Goal: Transaction & Acquisition: Purchase product/service

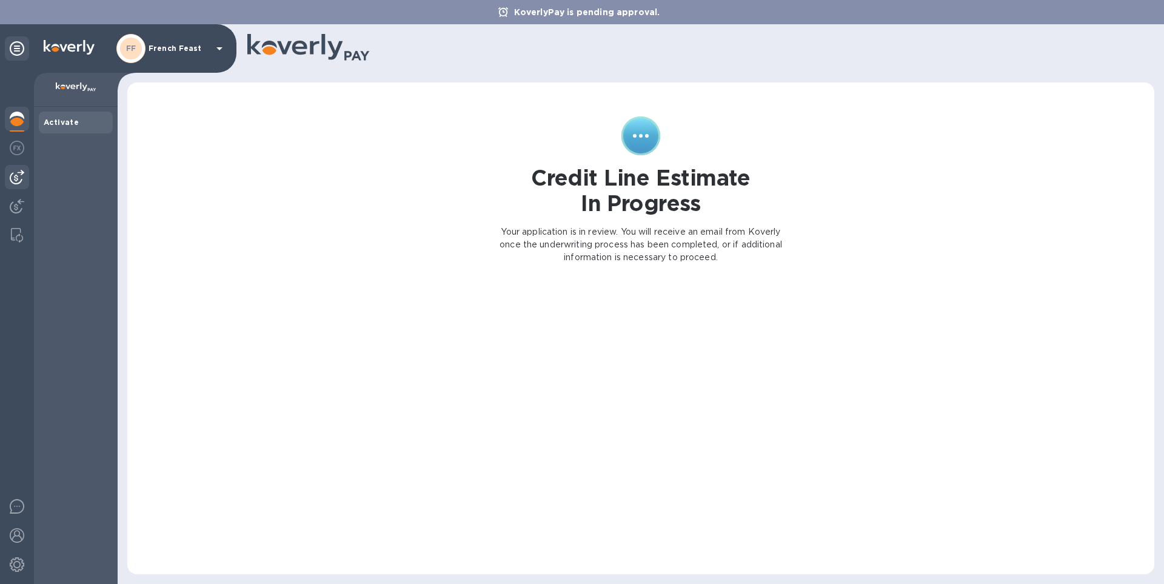
click at [14, 178] on img at bounding box center [17, 177] width 15 height 15
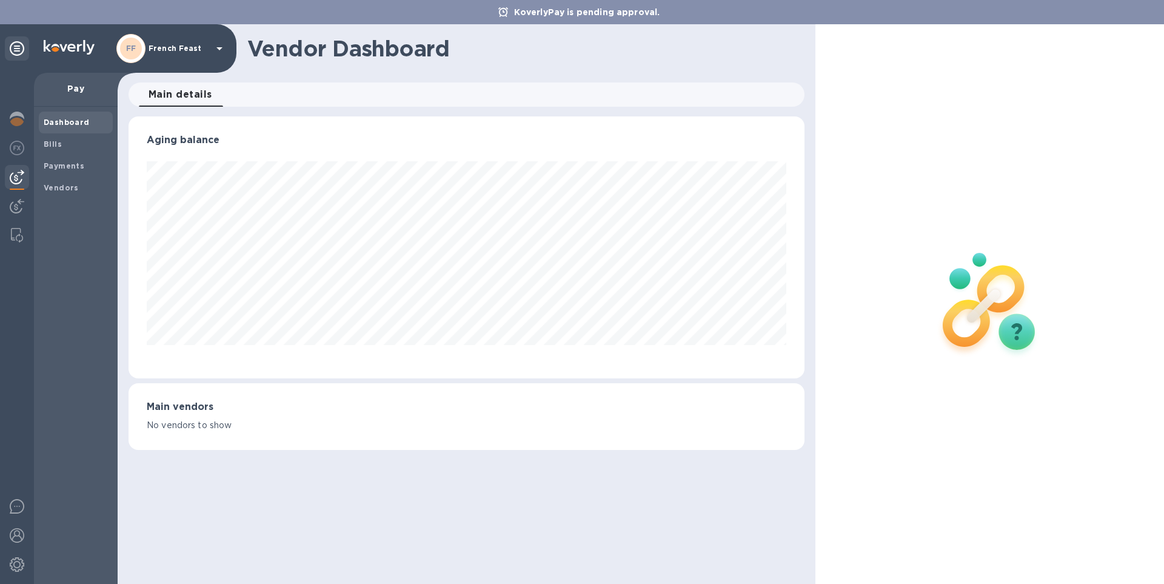
scroll to position [262, 675]
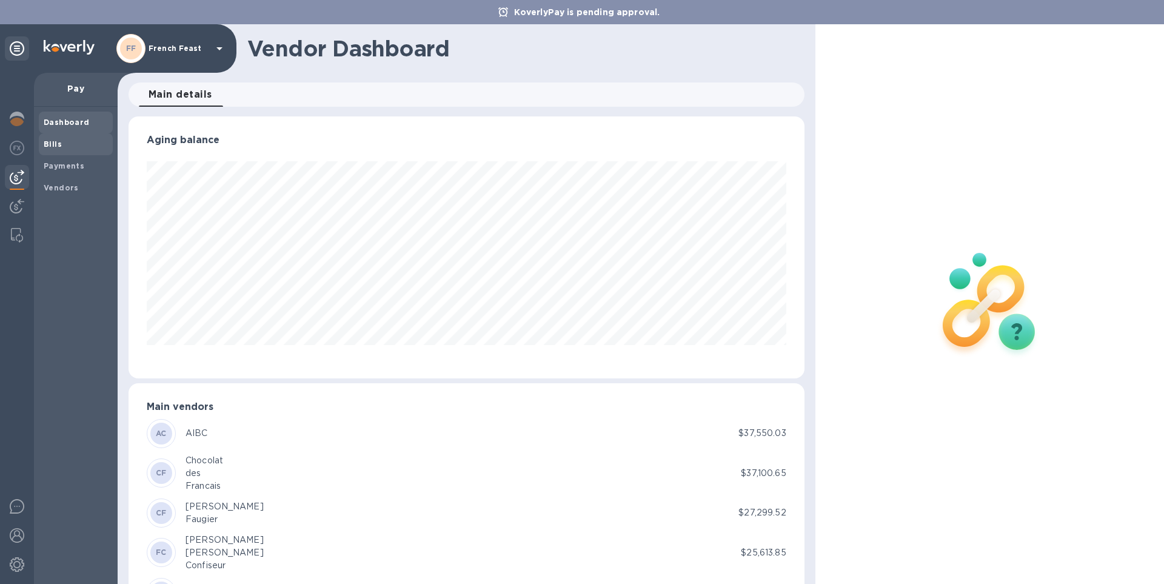
click at [53, 148] on b "Bills" at bounding box center [53, 143] width 18 height 9
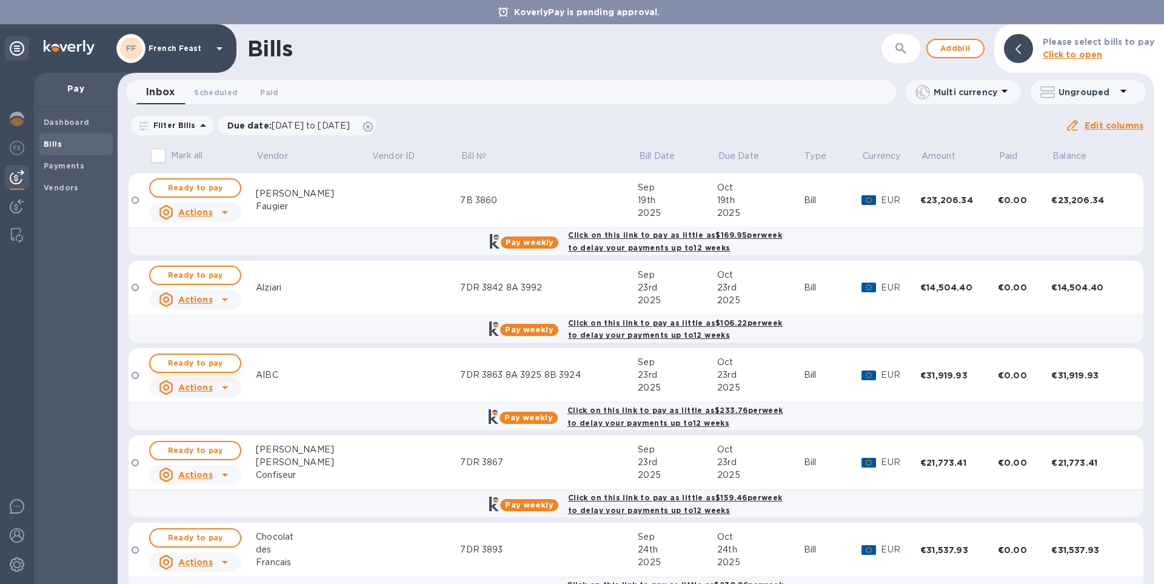
click at [177, 359] on span "Ready to pay" at bounding box center [195, 363] width 70 height 15
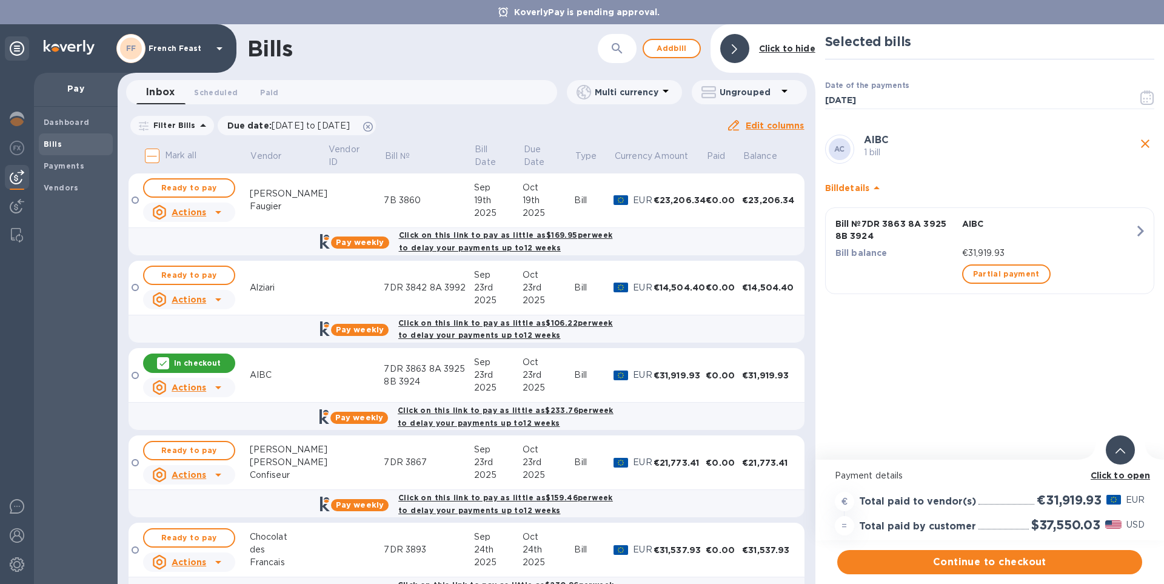
click at [1119, 475] on b "Click to open" at bounding box center [1120, 475] width 60 height 10
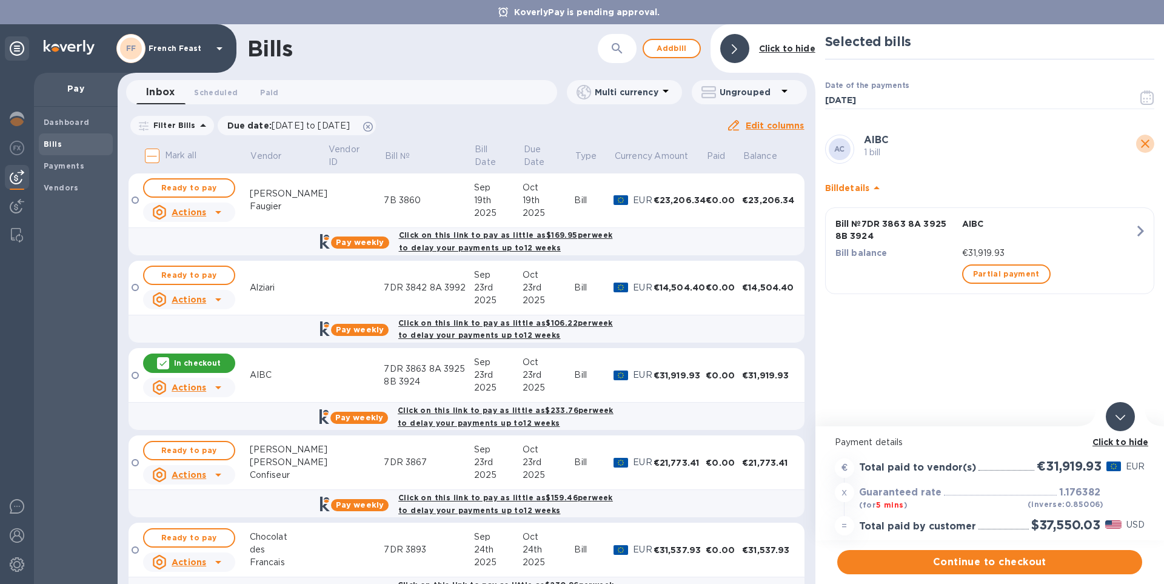
click at [1145, 144] on icon "close" at bounding box center [1145, 143] width 8 height 8
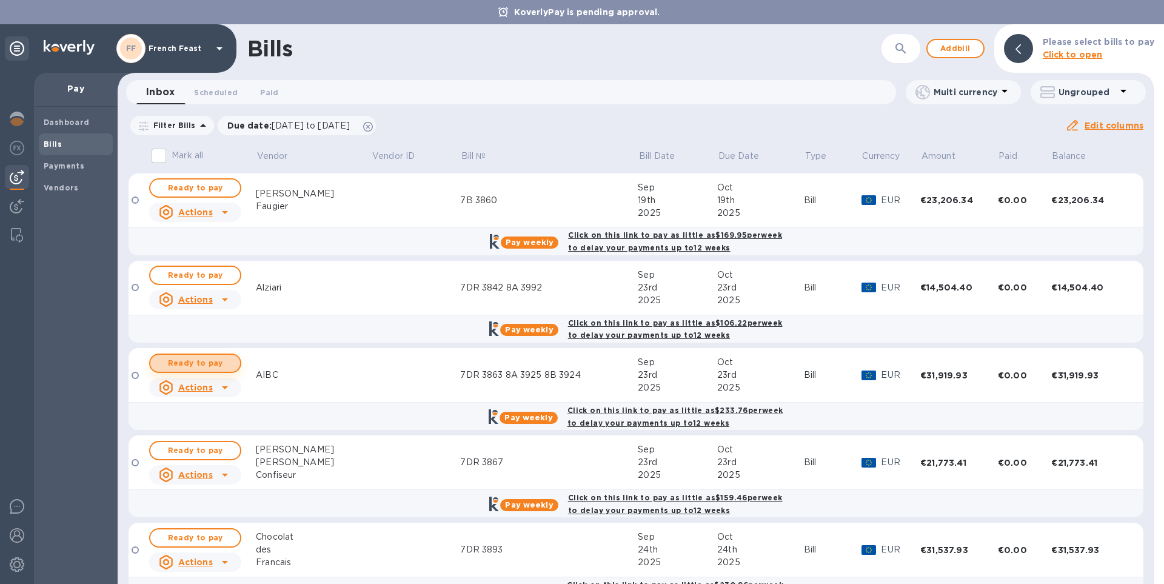
click at [195, 362] on span "Ready to pay" at bounding box center [195, 363] width 70 height 15
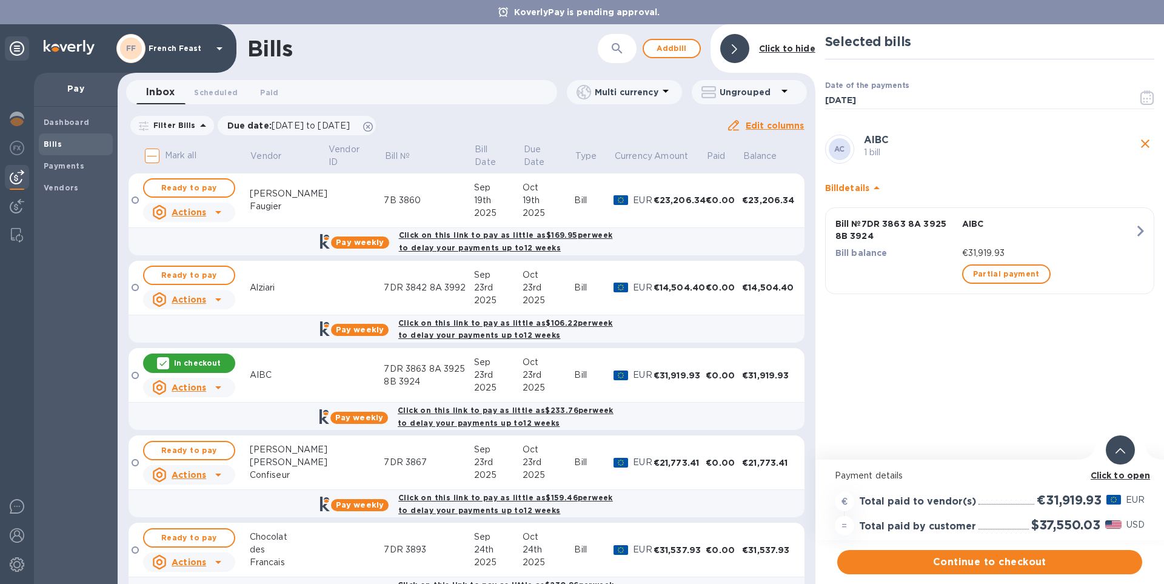
click at [1116, 476] on b "Click to open" at bounding box center [1120, 475] width 60 height 10
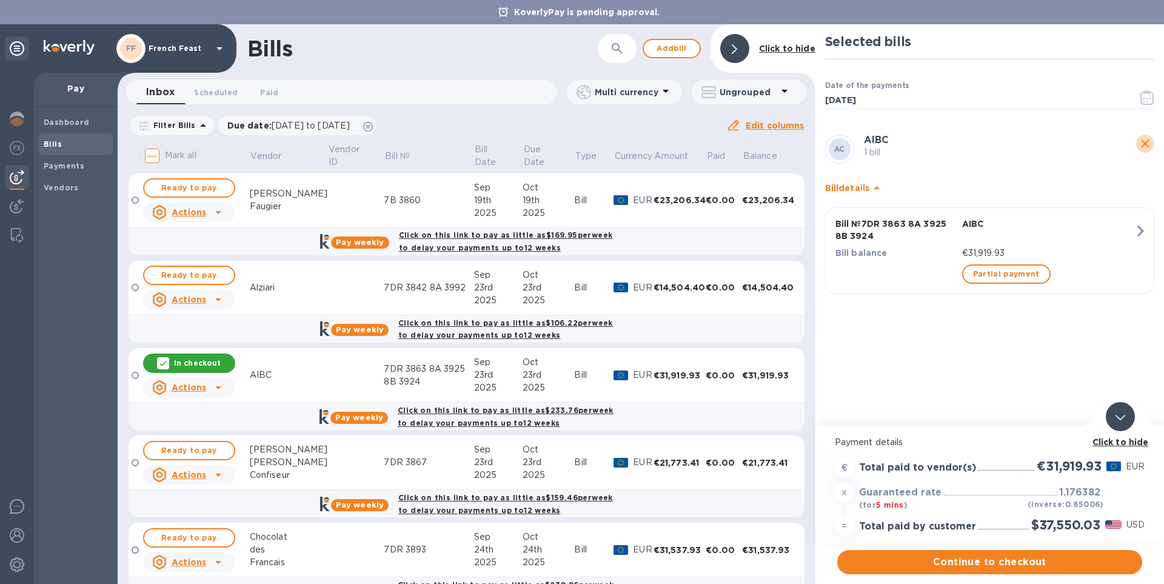
click at [1145, 142] on icon "close" at bounding box center [1145, 143] width 15 height 15
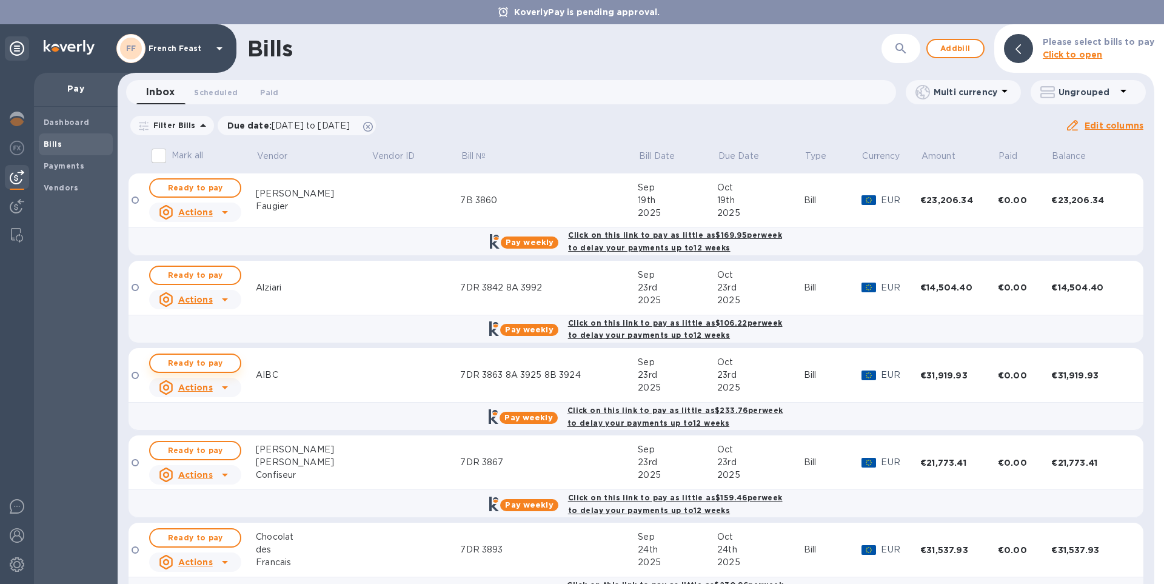
click at [198, 360] on span "Ready to pay" at bounding box center [195, 363] width 70 height 15
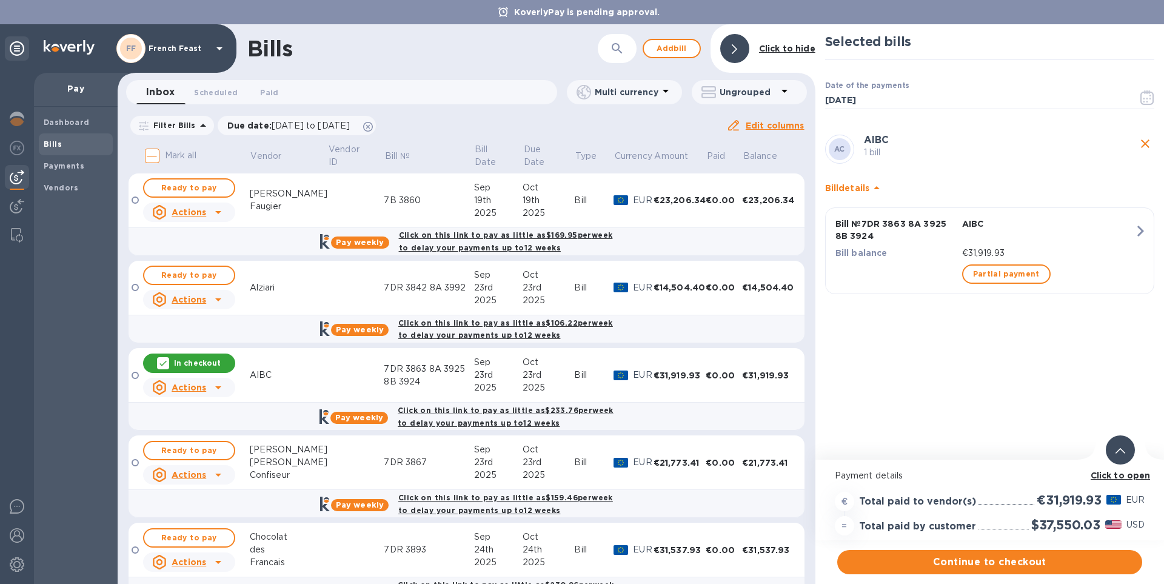
click at [1124, 475] on b "Click to open" at bounding box center [1120, 475] width 60 height 10
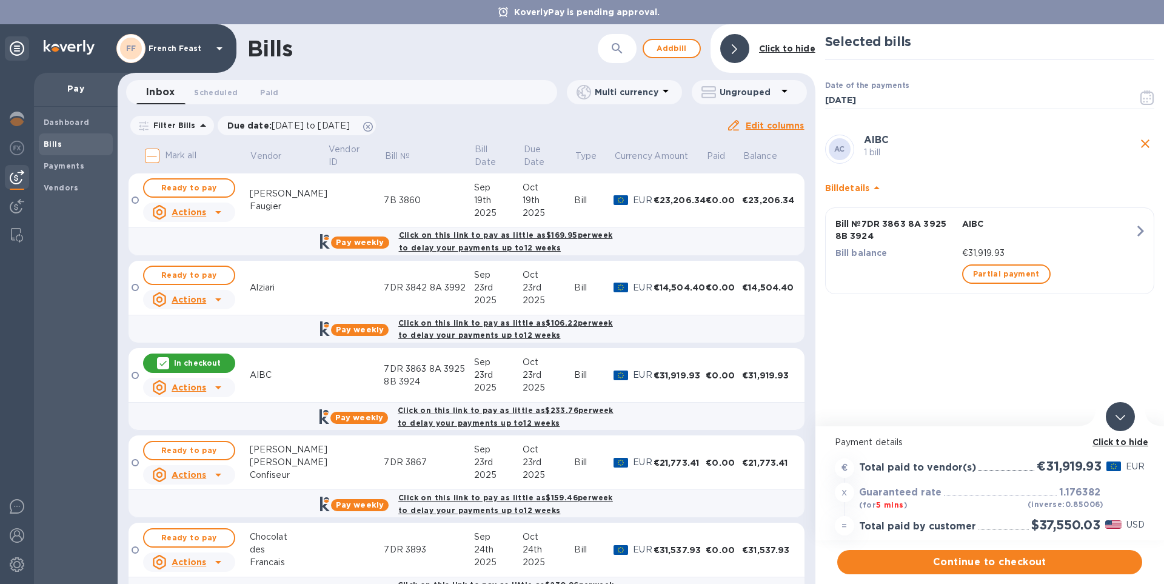
click at [1144, 141] on icon "close" at bounding box center [1145, 143] width 15 height 15
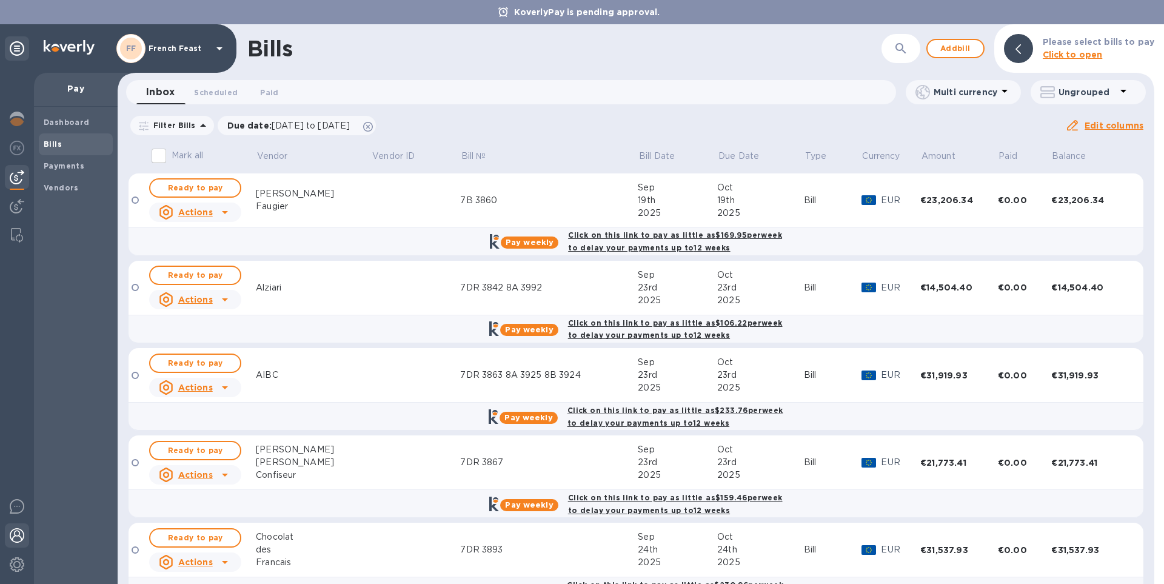
click at [19, 538] on img at bounding box center [17, 535] width 15 height 15
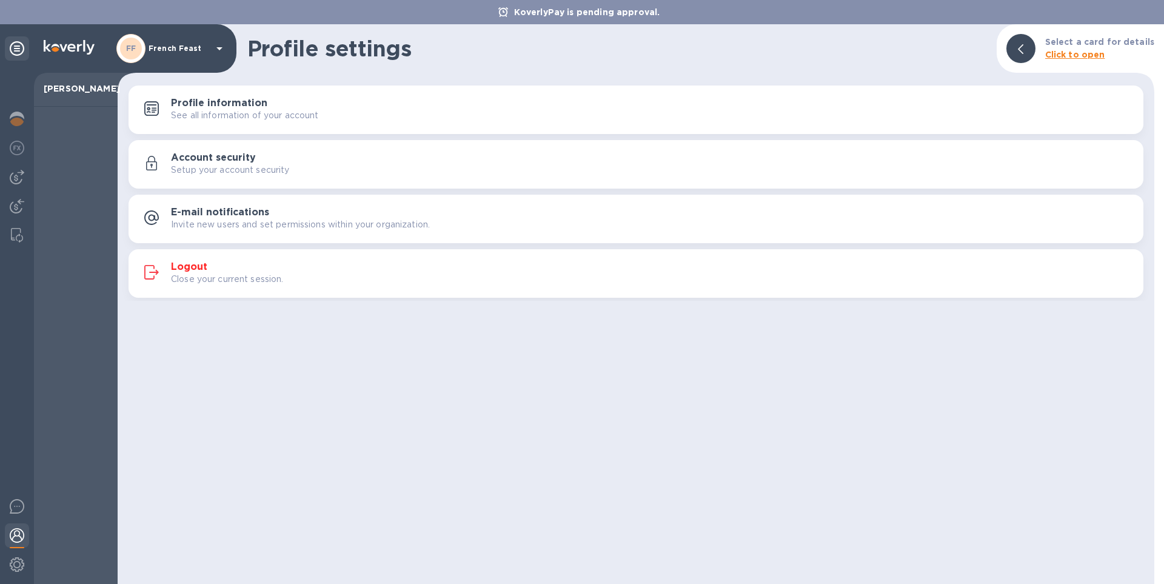
click at [182, 266] on h3 "Logout" at bounding box center [189, 267] width 36 height 12
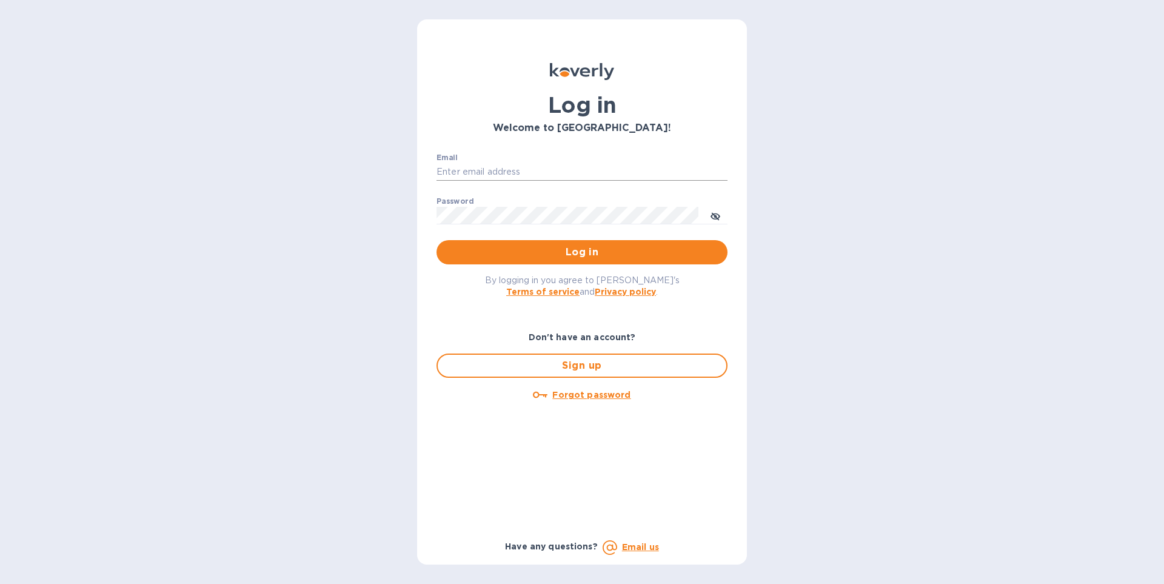
click at [473, 170] on input "Email" at bounding box center [581, 172] width 291 height 18
type input "[EMAIL_ADDRESS][DOMAIN_NAME]"
click at [546, 247] on span "Log in" at bounding box center [582, 252] width 272 height 15
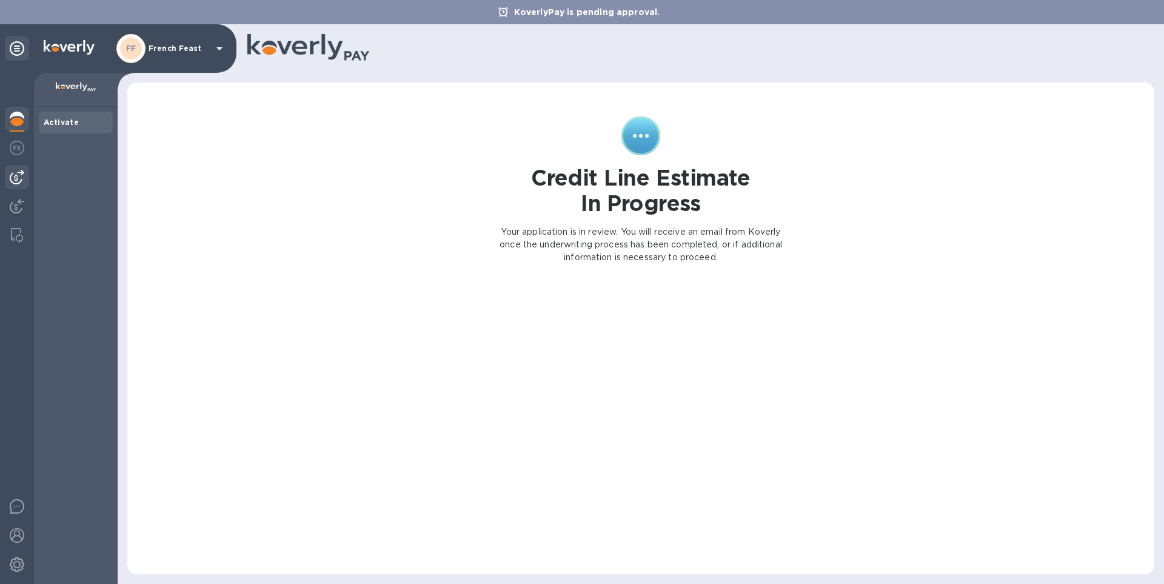
click at [19, 172] on img at bounding box center [17, 177] width 15 height 15
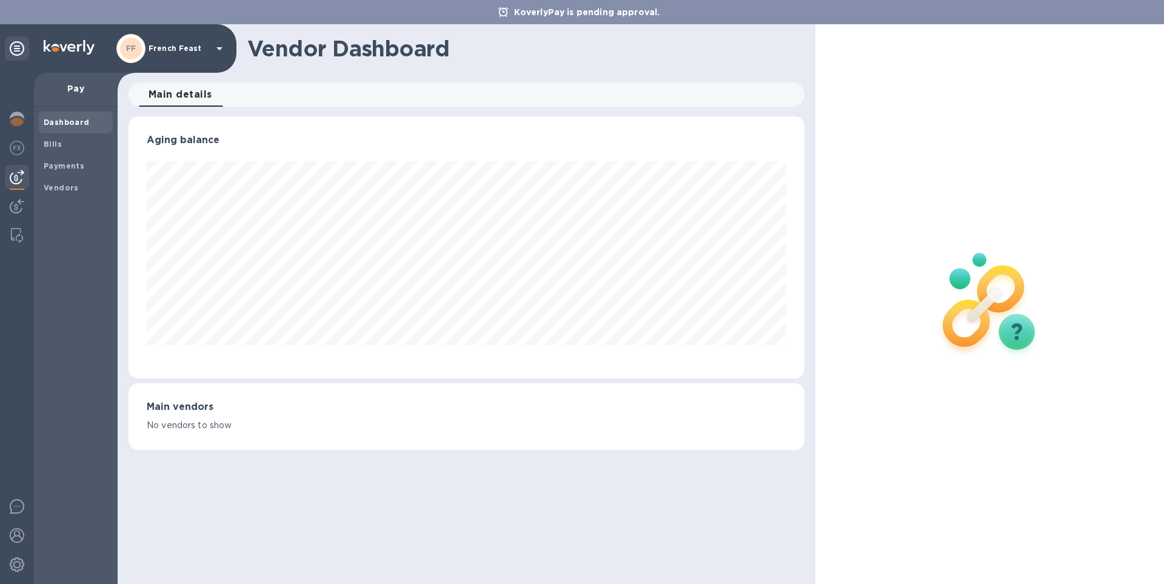
scroll to position [262, 675]
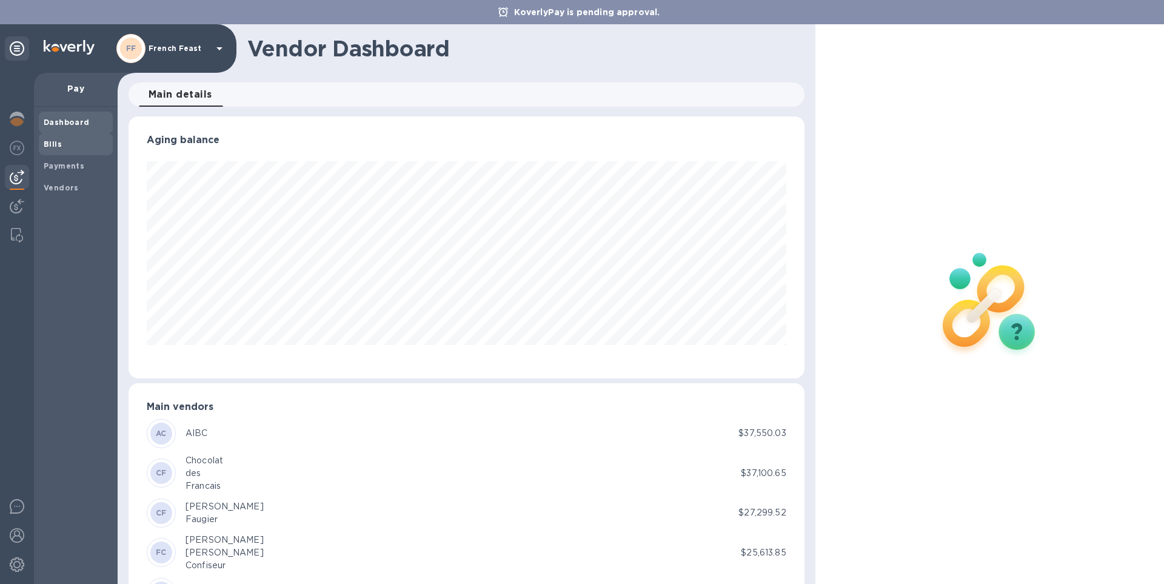
click at [51, 144] on b "Bills" at bounding box center [53, 143] width 18 height 9
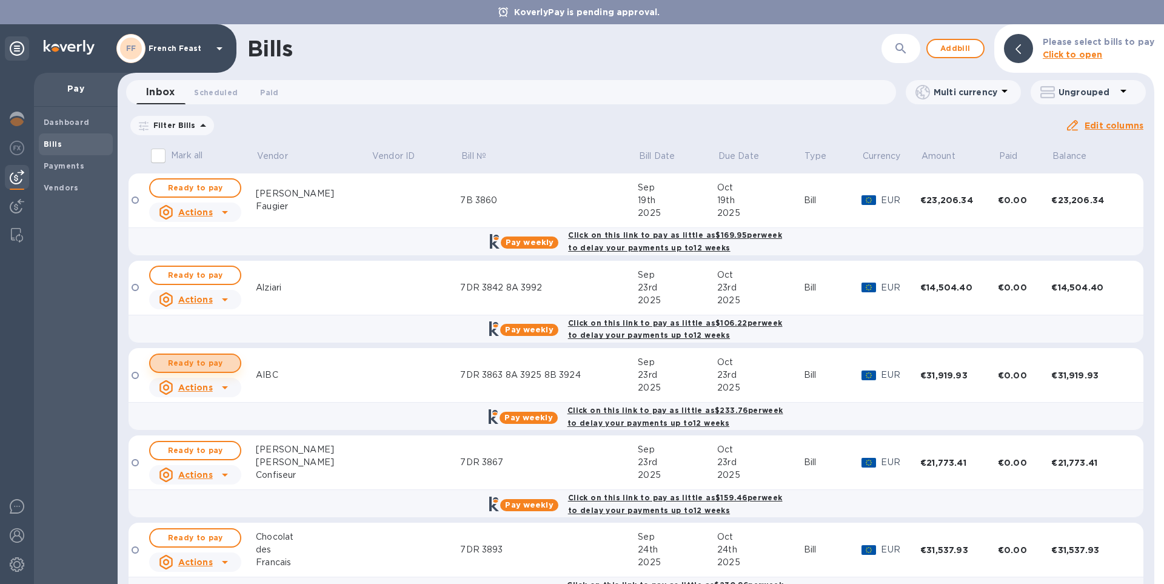
click at [198, 362] on span "Ready to pay" at bounding box center [195, 363] width 70 height 15
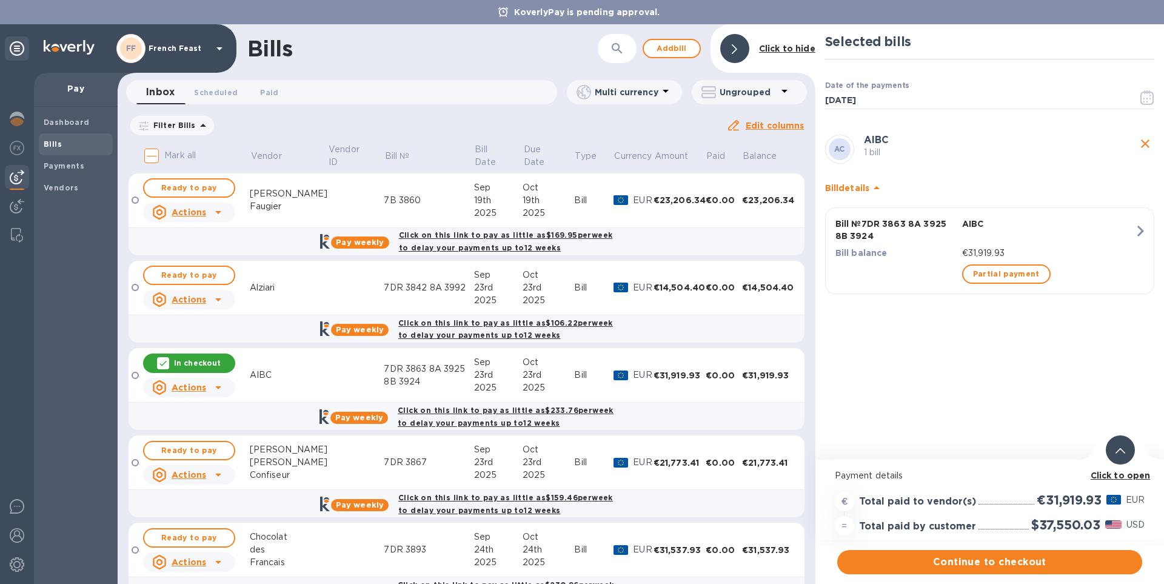
click at [1128, 475] on b "Click to open" at bounding box center [1120, 475] width 60 height 10
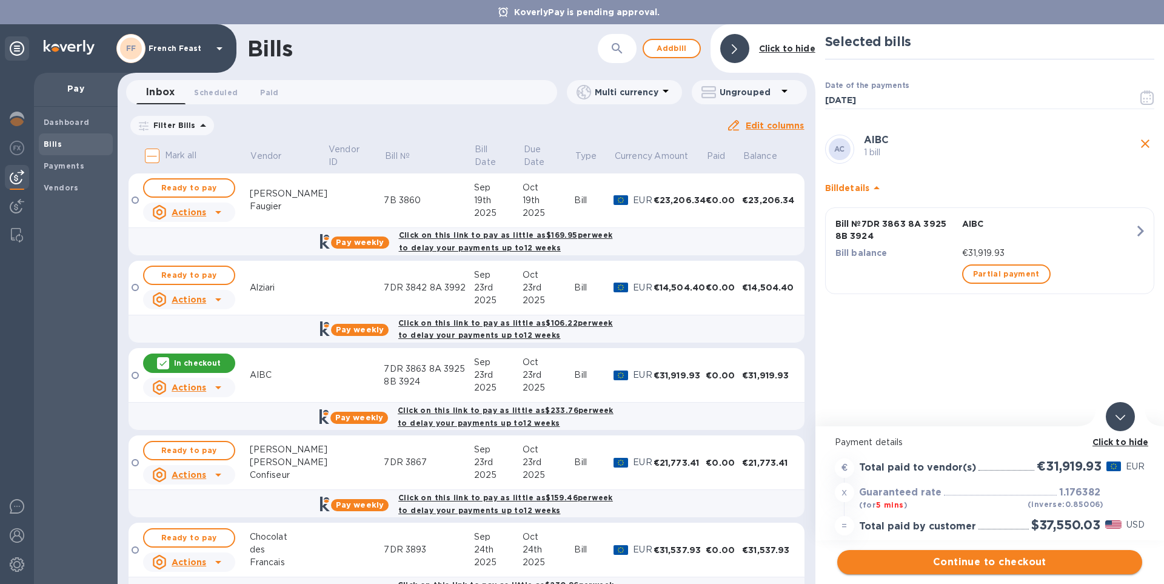
click at [995, 559] on span "Continue to checkout" at bounding box center [989, 562] width 285 height 15
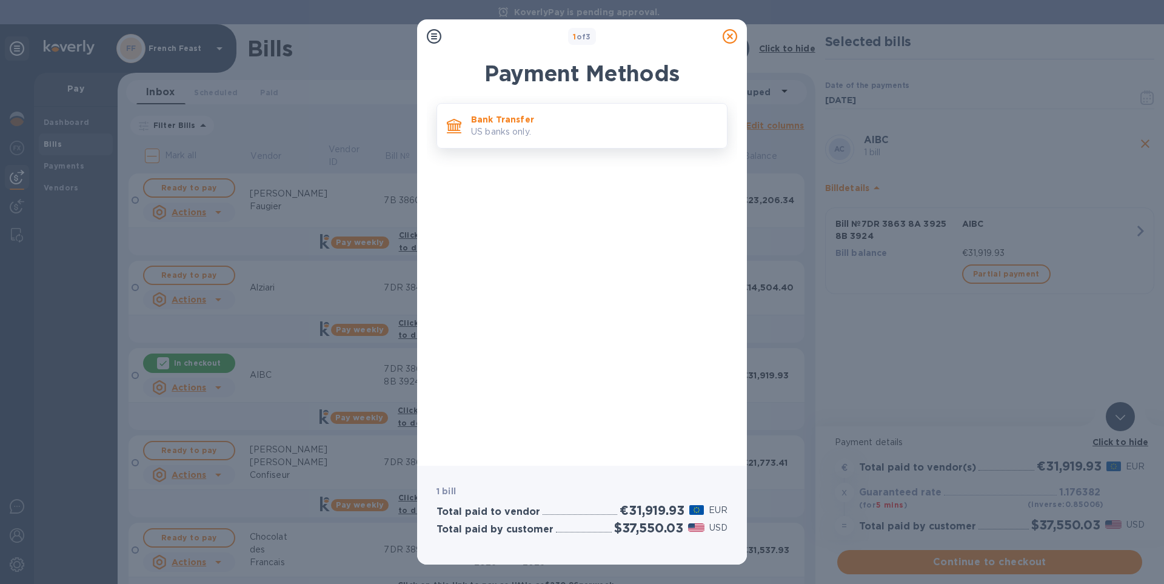
click at [503, 127] on p "US banks only." at bounding box center [594, 131] width 246 height 13
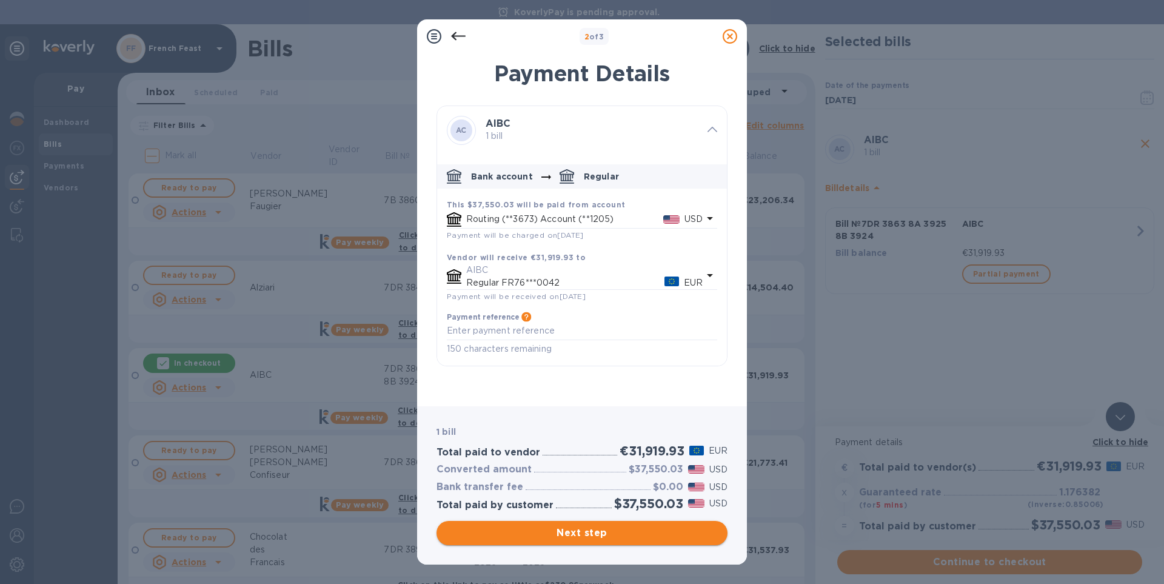
click at [595, 535] on span "Next step" at bounding box center [582, 532] width 272 height 15
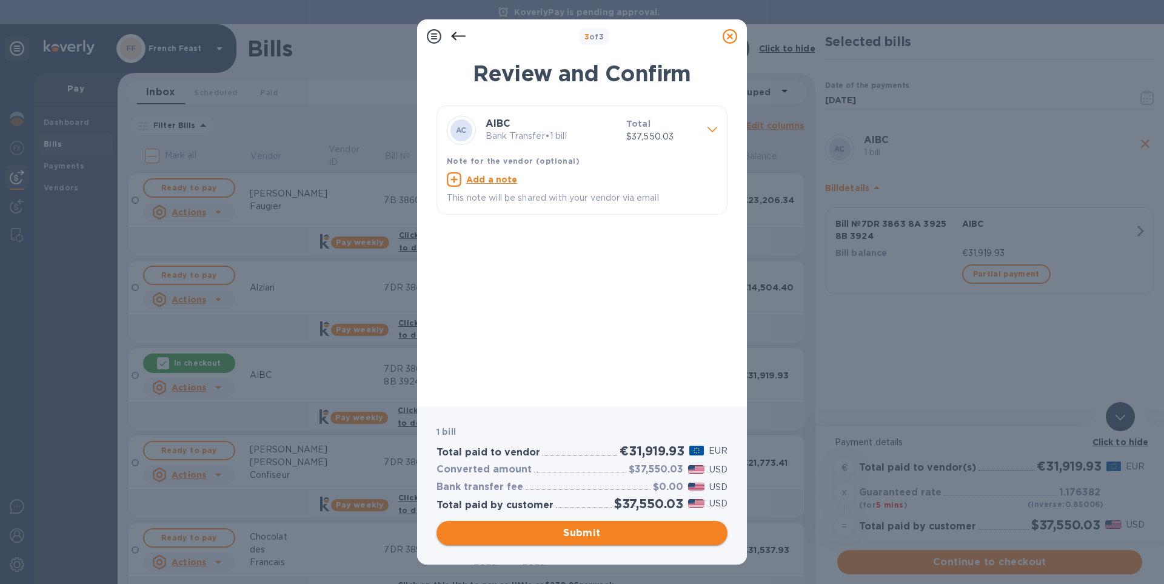
click at [595, 535] on span "Submit" at bounding box center [582, 532] width 272 height 15
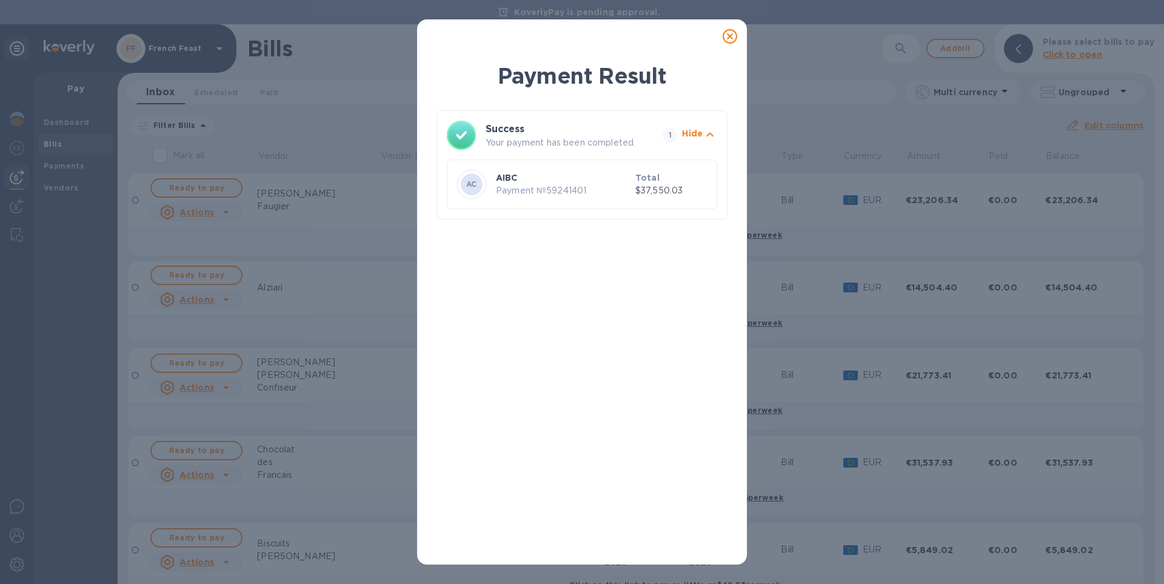
click at [731, 38] on icon at bounding box center [729, 36] width 15 height 15
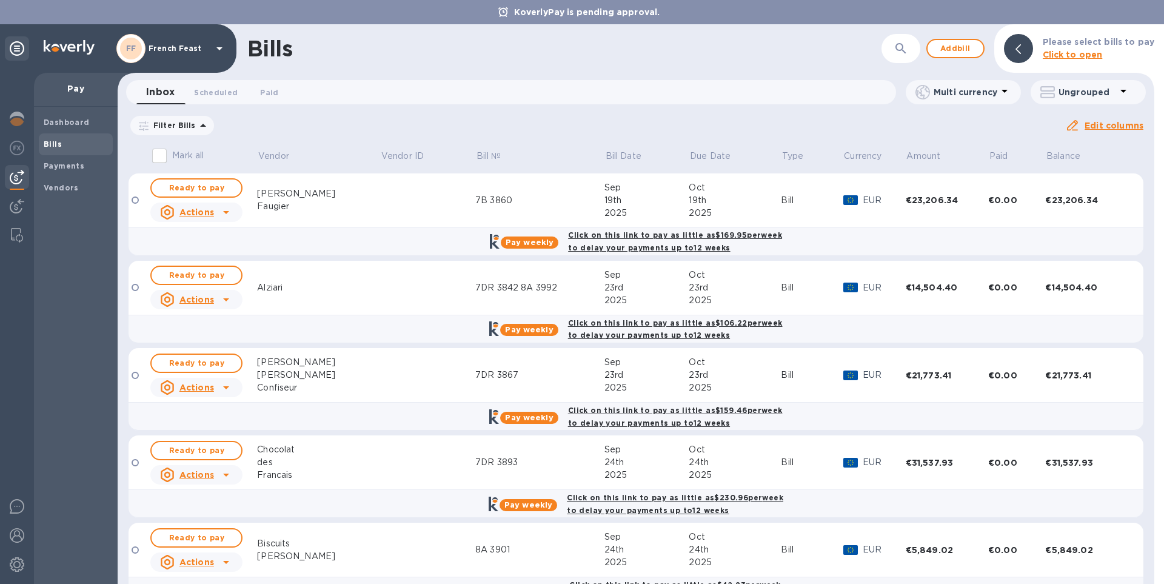
click at [736, 41] on div "Bills" at bounding box center [564, 48] width 634 height 25
